Goal: Check status: Check status

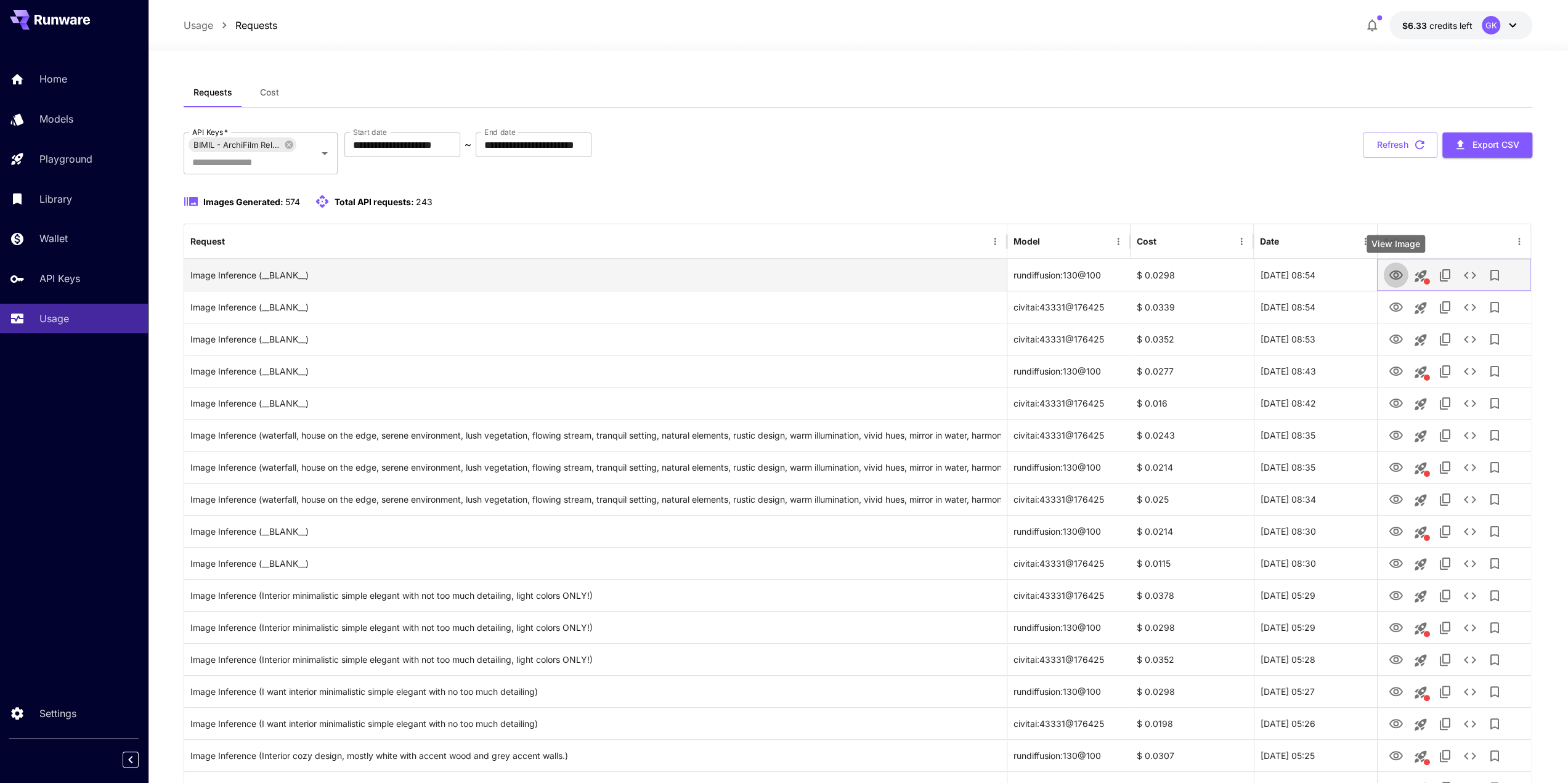
click at [1400, 275] on icon "View Image" at bounding box center [1395, 275] width 15 height 15
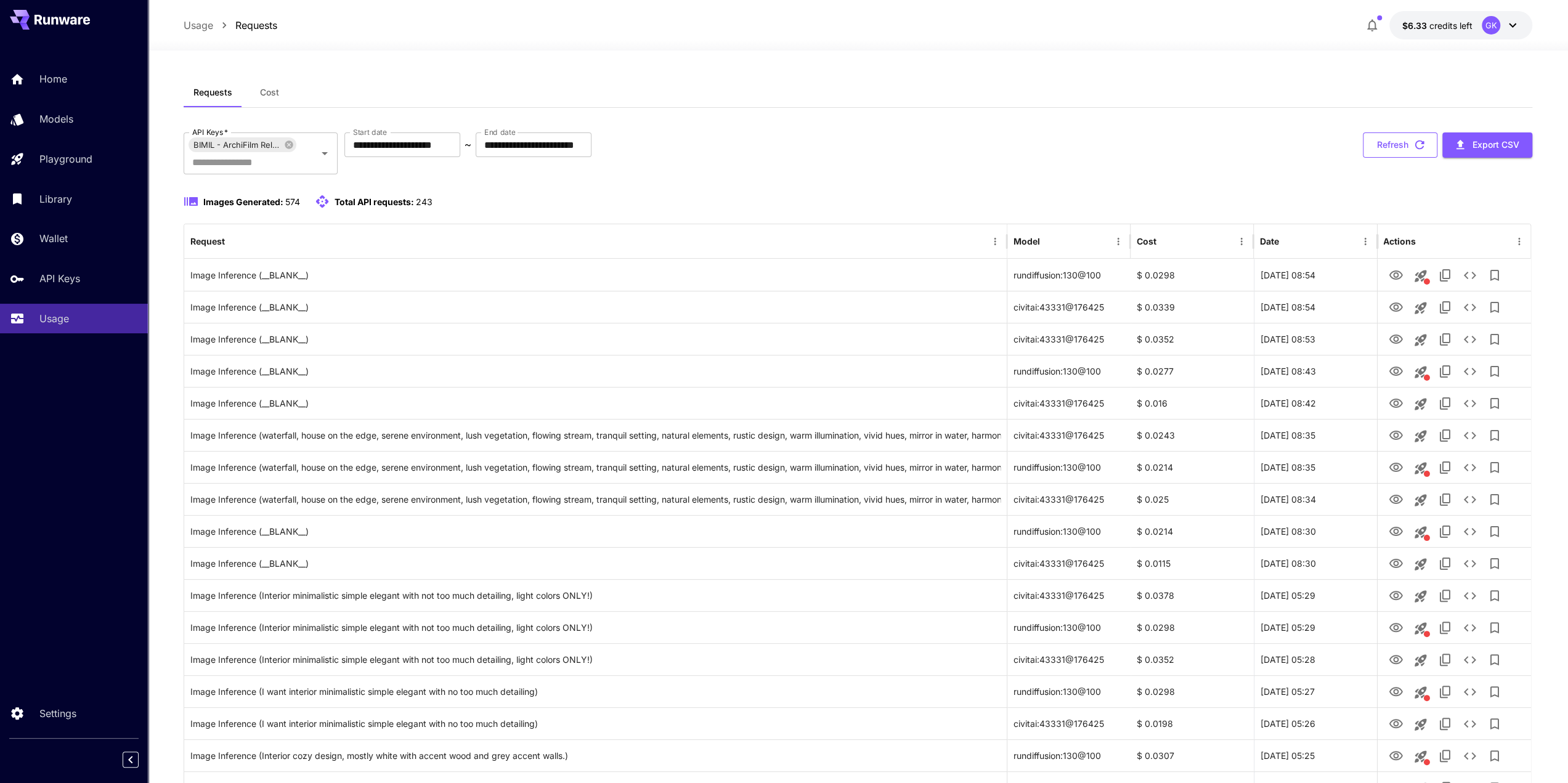
click at [1401, 140] on button "Refresh" at bounding box center [1400, 145] width 75 height 25
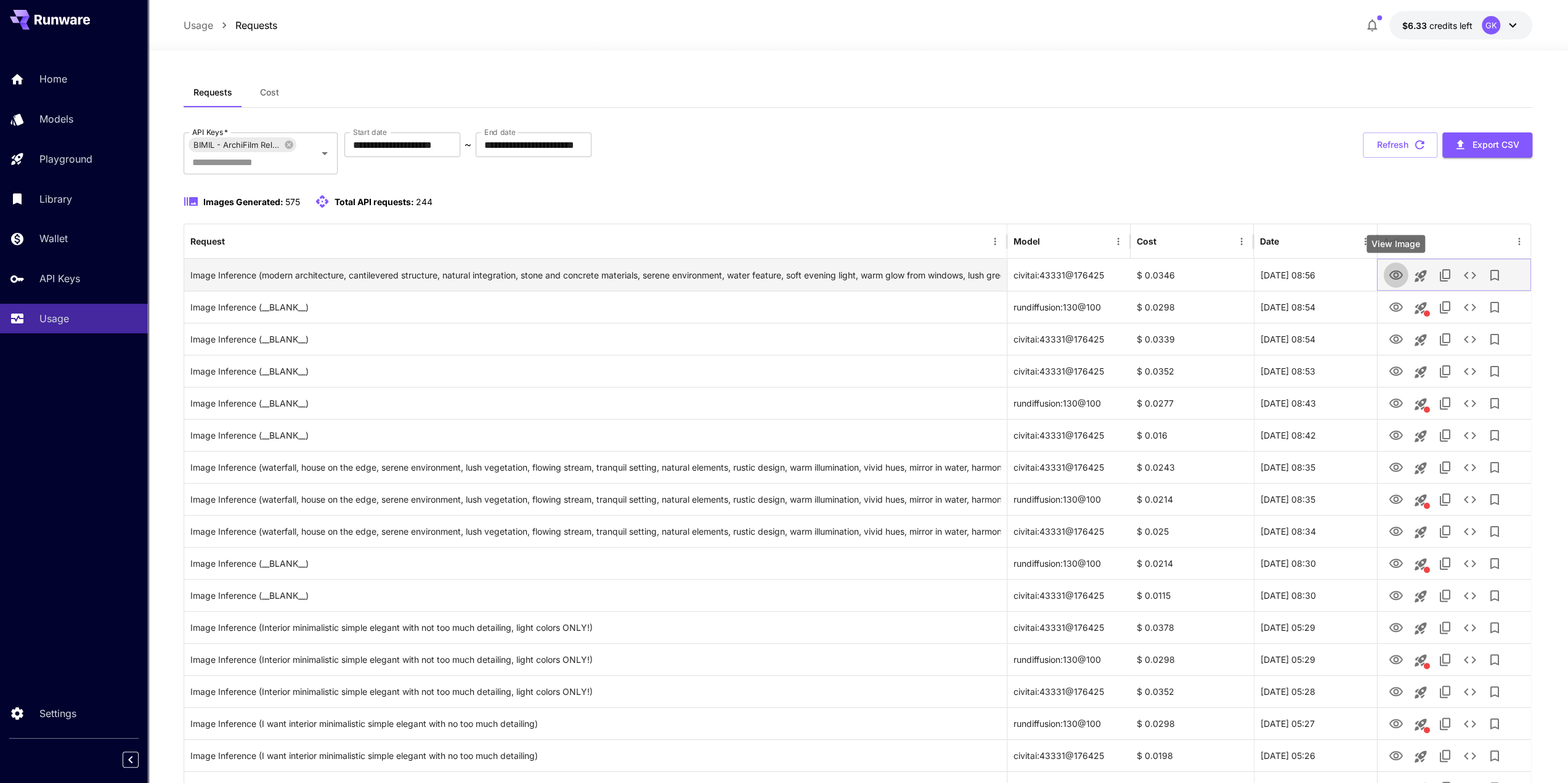
click at [1395, 271] on icon "View Image" at bounding box center [1395, 274] width 14 height 9
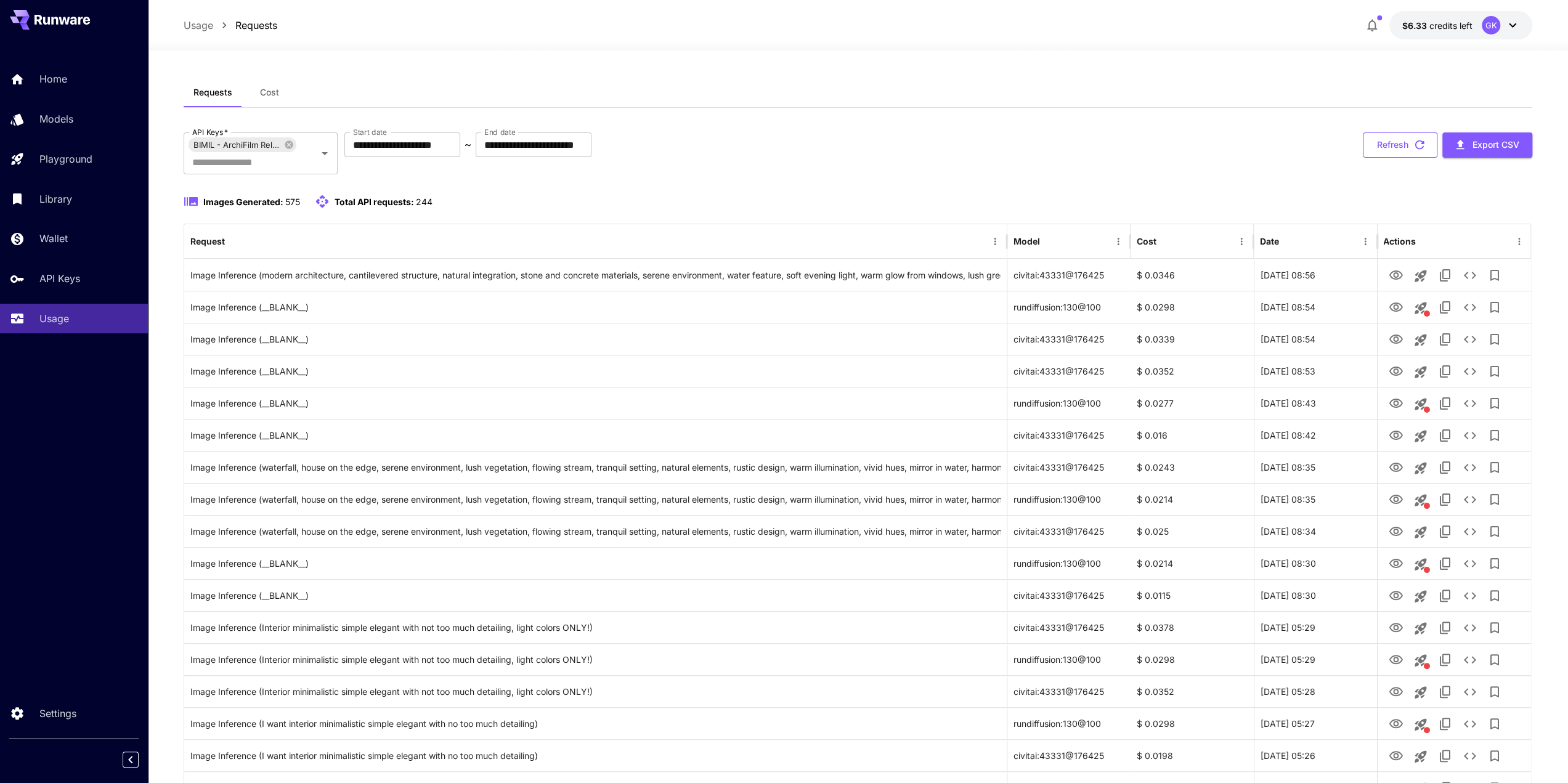
click at [1425, 145] on icon "button" at bounding box center [1419, 145] width 14 height 14
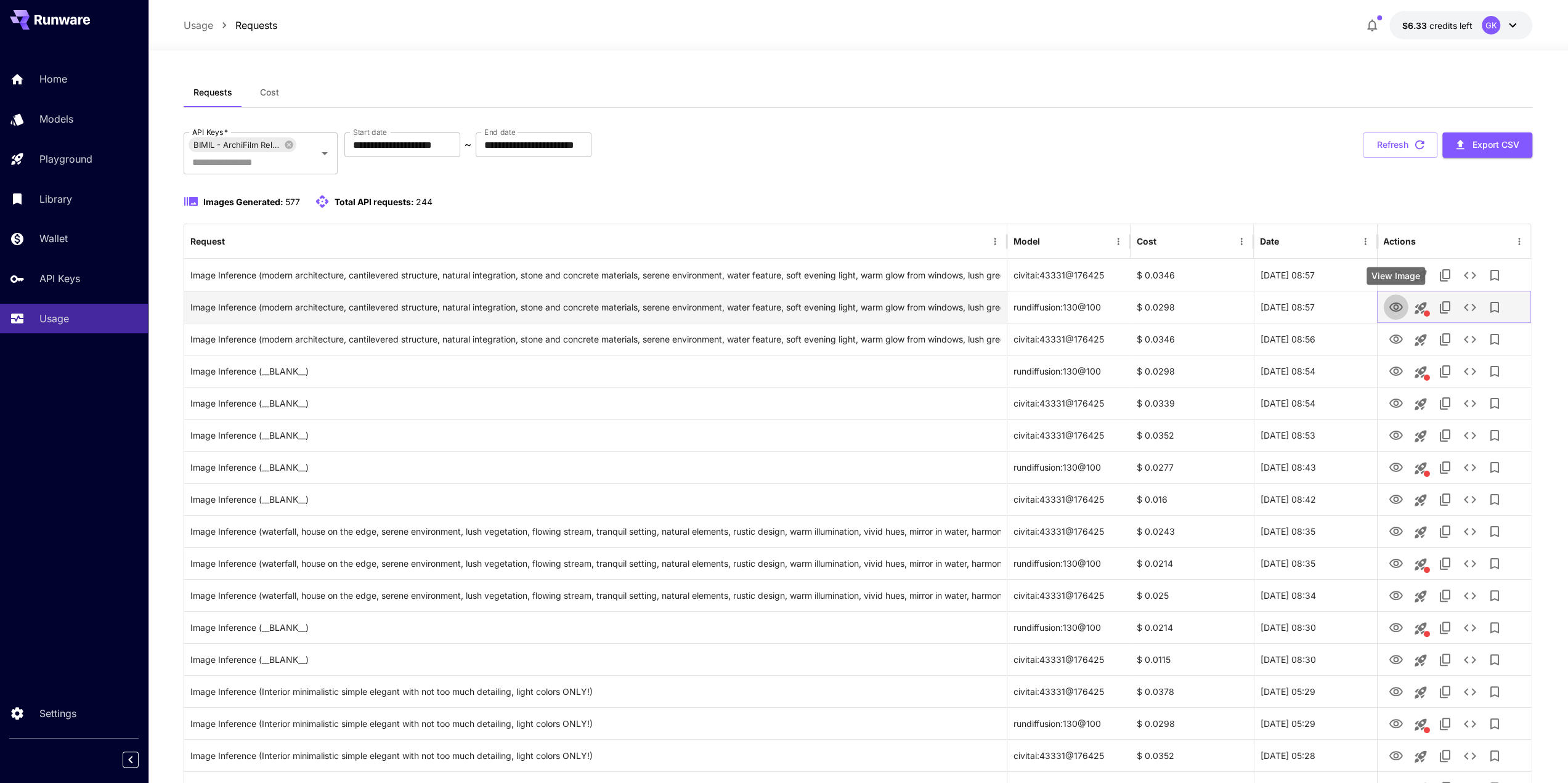
click at [1392, 316] on button "View Image" at bounding box center [1395, 306] width 25 height 25
click at [1395, 308] on icon "View Image" at bounding box center [1395, 306] width 14 height 9
click at [1407, 149] on button "Refresh" at bounding box center [1400, 145] width 75 height 25
click at [1398, 150] on button "Refresh" at bounding box center [1400, 145] width 75 height 25
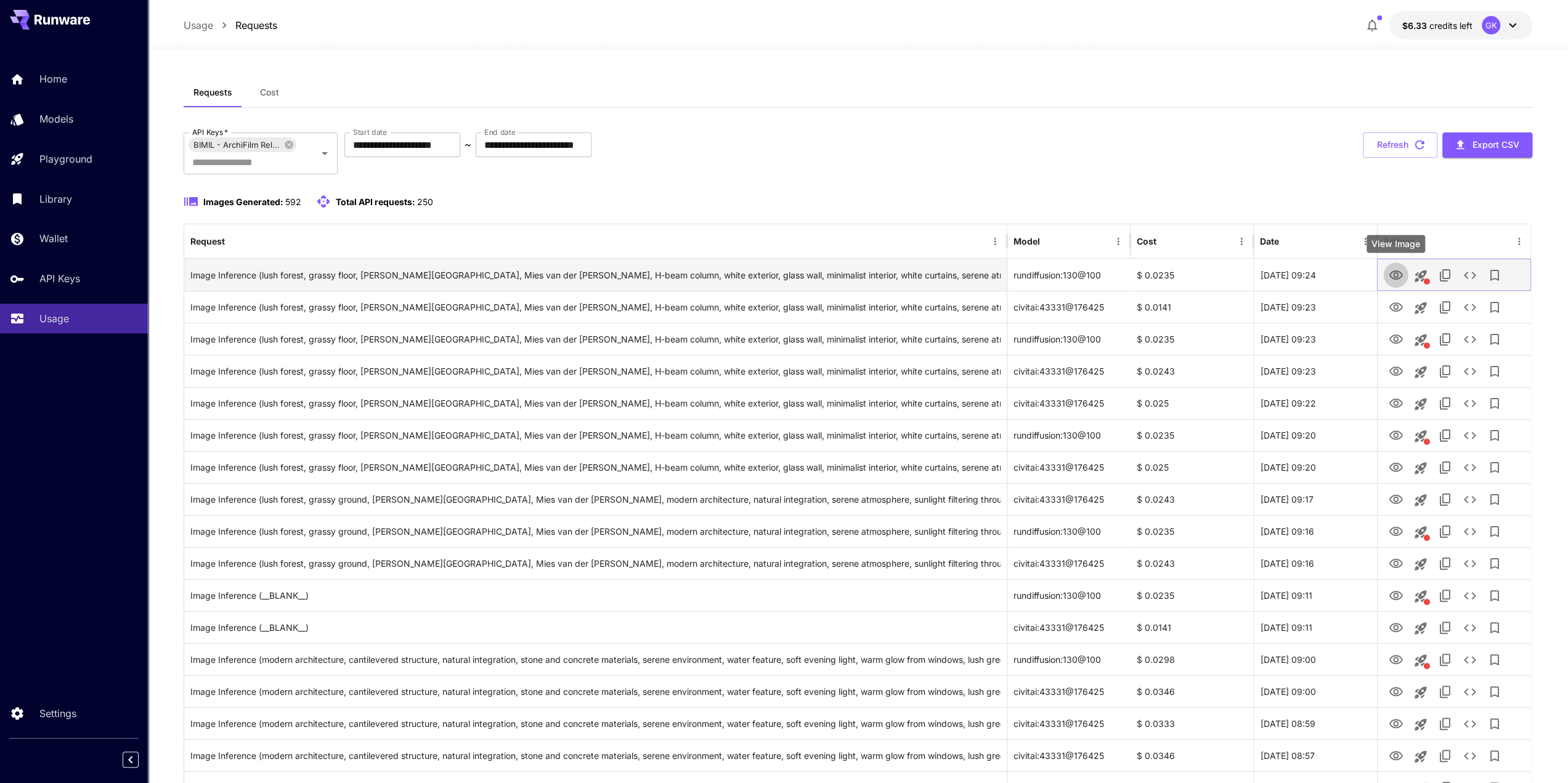
click at [1392, 270] on icon "View Image" at bounding box center [1395, 275] width 15 height 15
click at [1387, 203] on div "Images Generated: 592 Total API requests: 250" at bounding box center [858, 201] width 1349 height 15
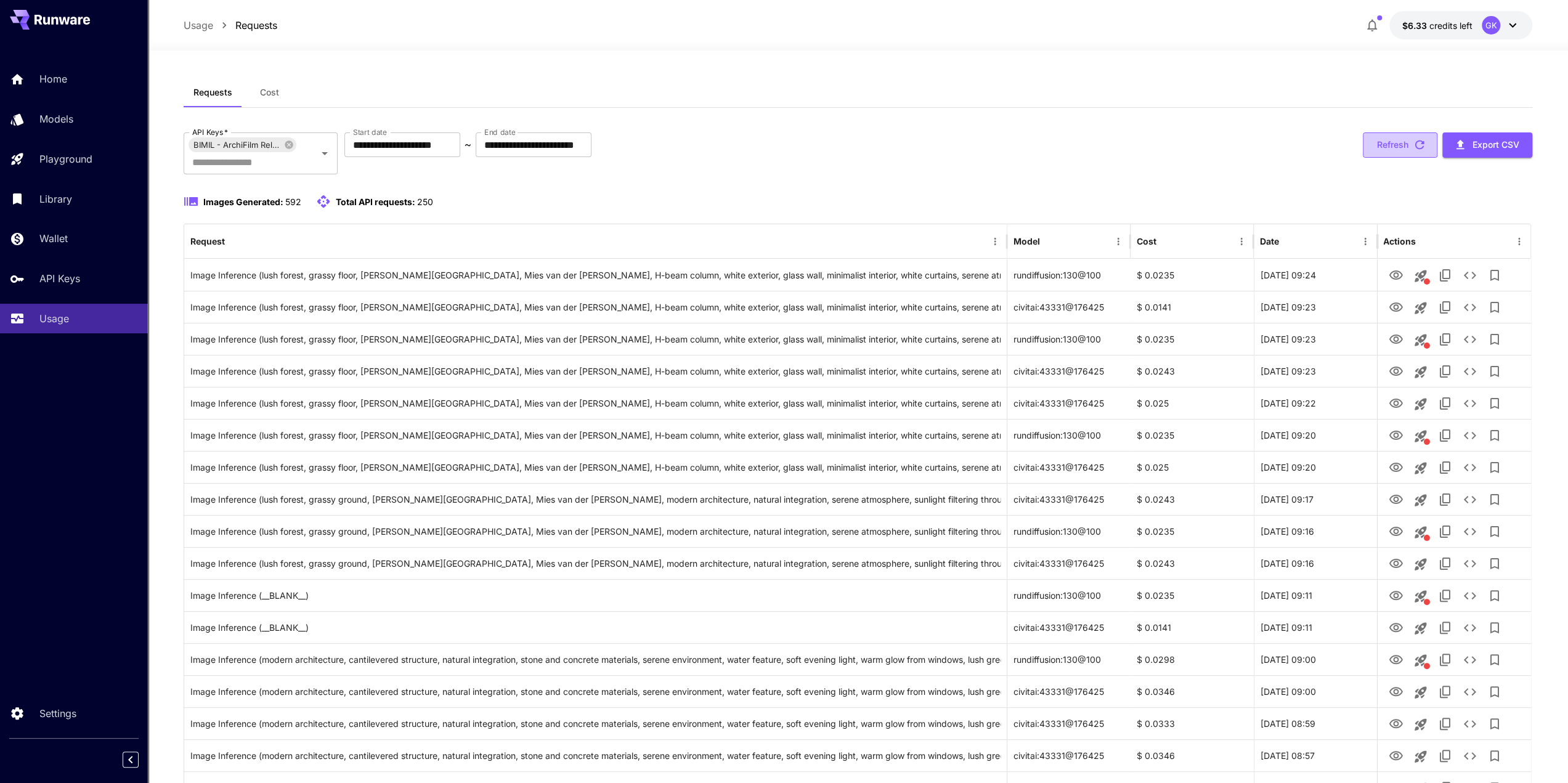
click at [1410, 152] on button "Refresh" at bounding box center [1400, 145] width 75 height 25
click at [1410, 147] on button "Refresh" at bounding box center [1400, 145] width 75 height 25
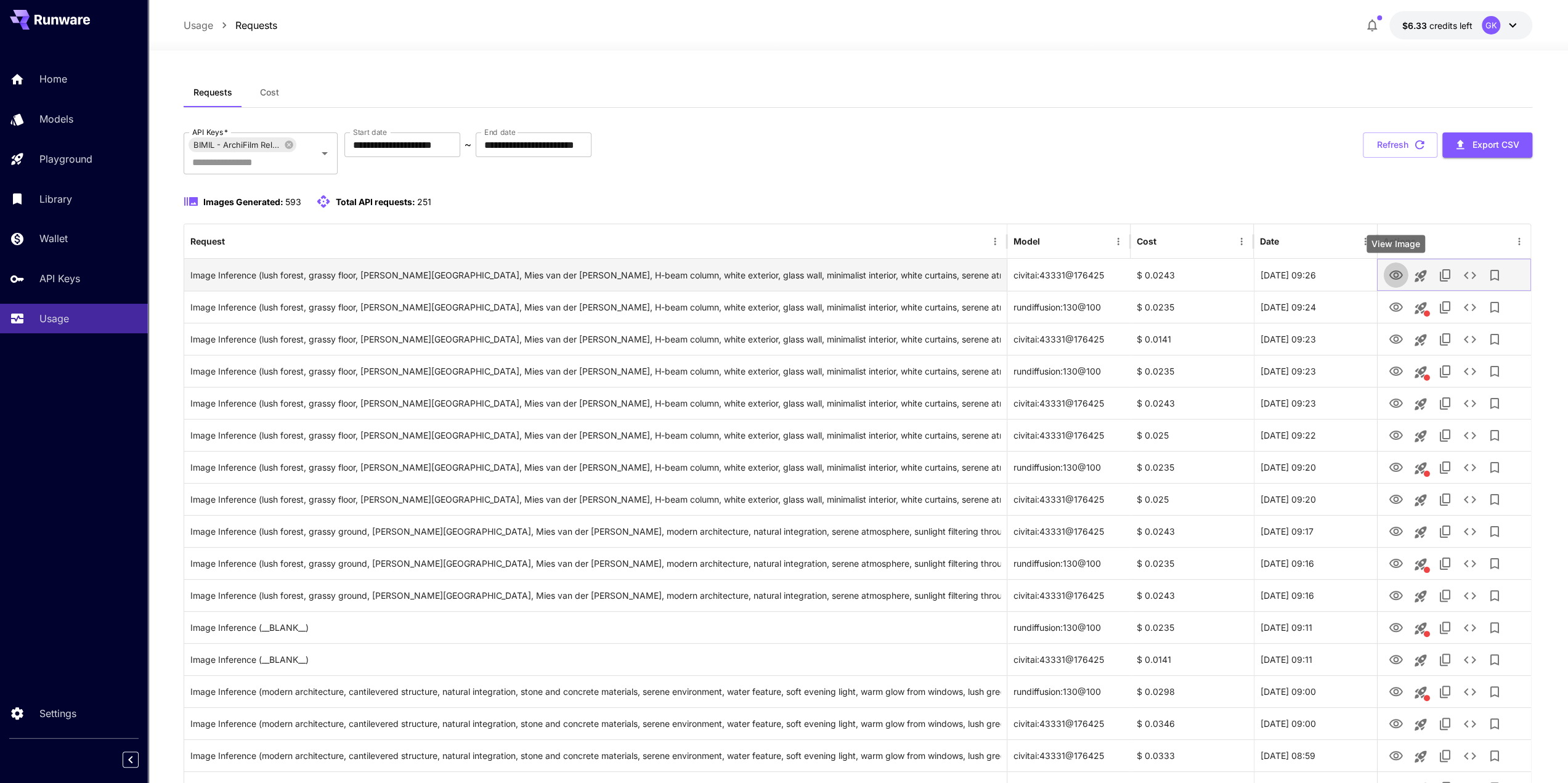
click at [1396, 271] on icon "View Image" at bounding box center [1395, 275] width 15 height 15
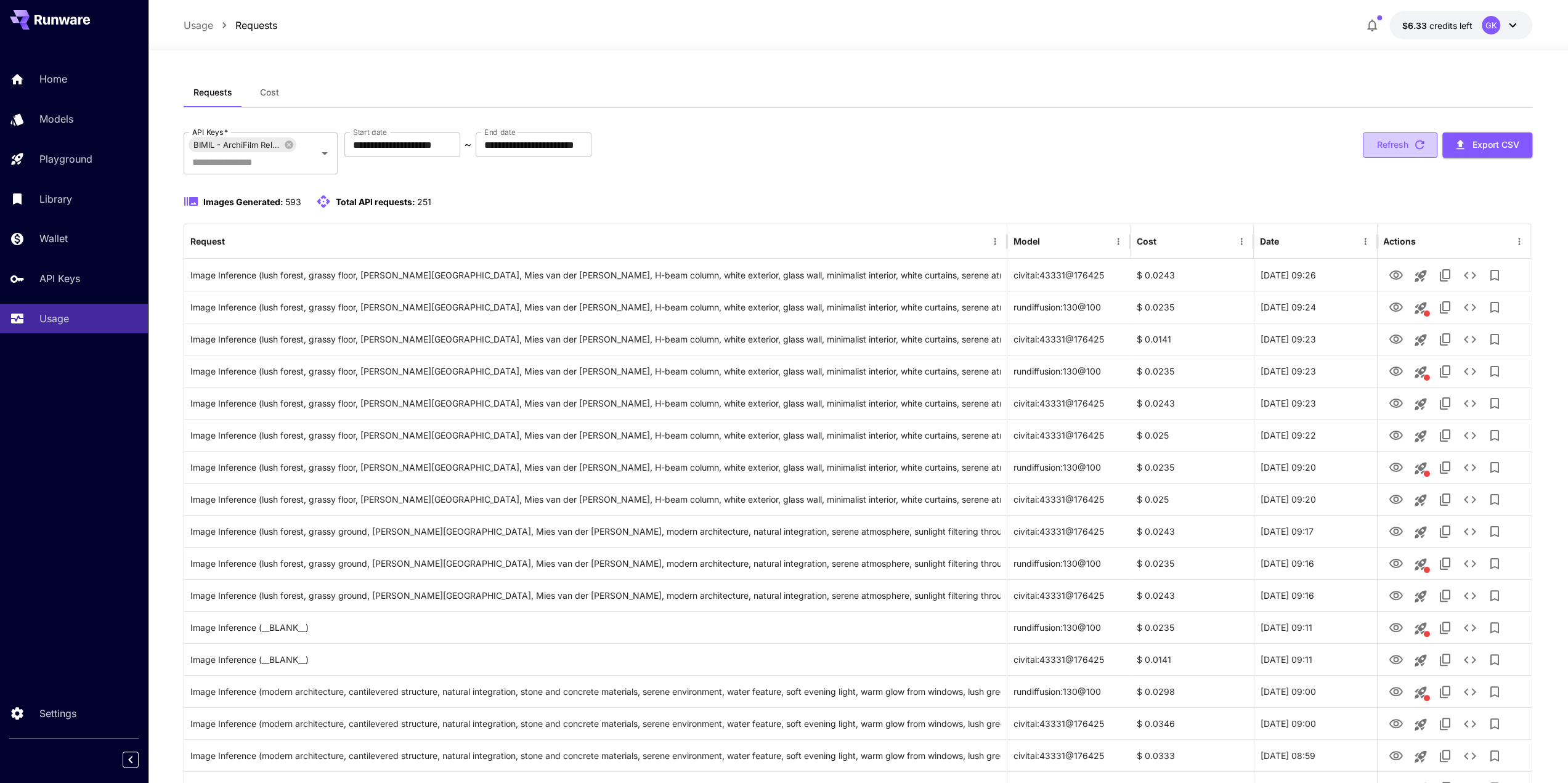
click at [1420, 143] on icon "button" at bounding box center [1419, 145] width 9 height 9
click at [1383, 155] on button "Refresh" at bounding box center [1400, 145] width 75 height 25
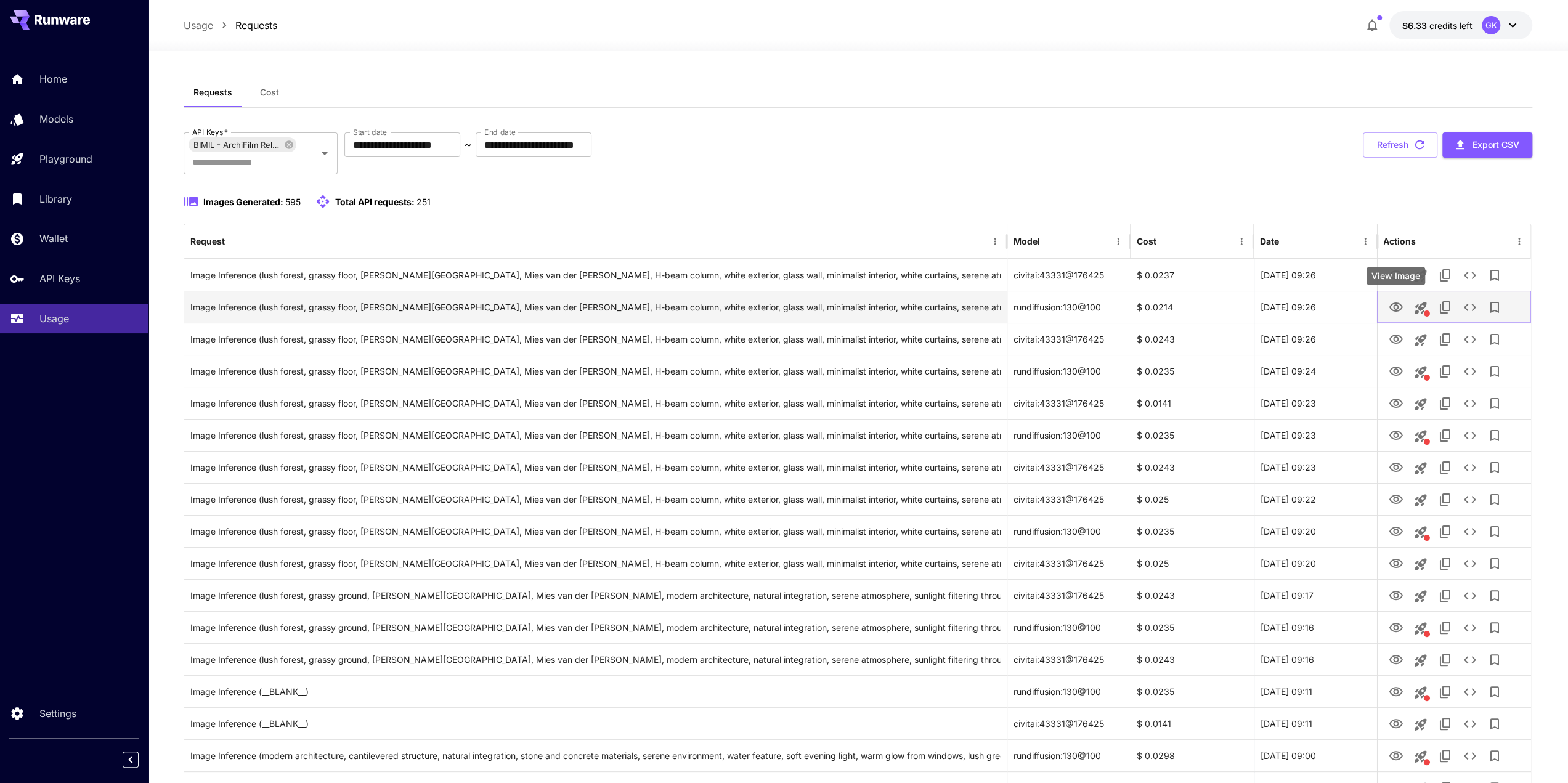
click at [1396, 305] on icon "View Image" at bounding box center [1395, 306] width 14 height 9
